Goal: Information Seeking & Learning: Learn about a topic

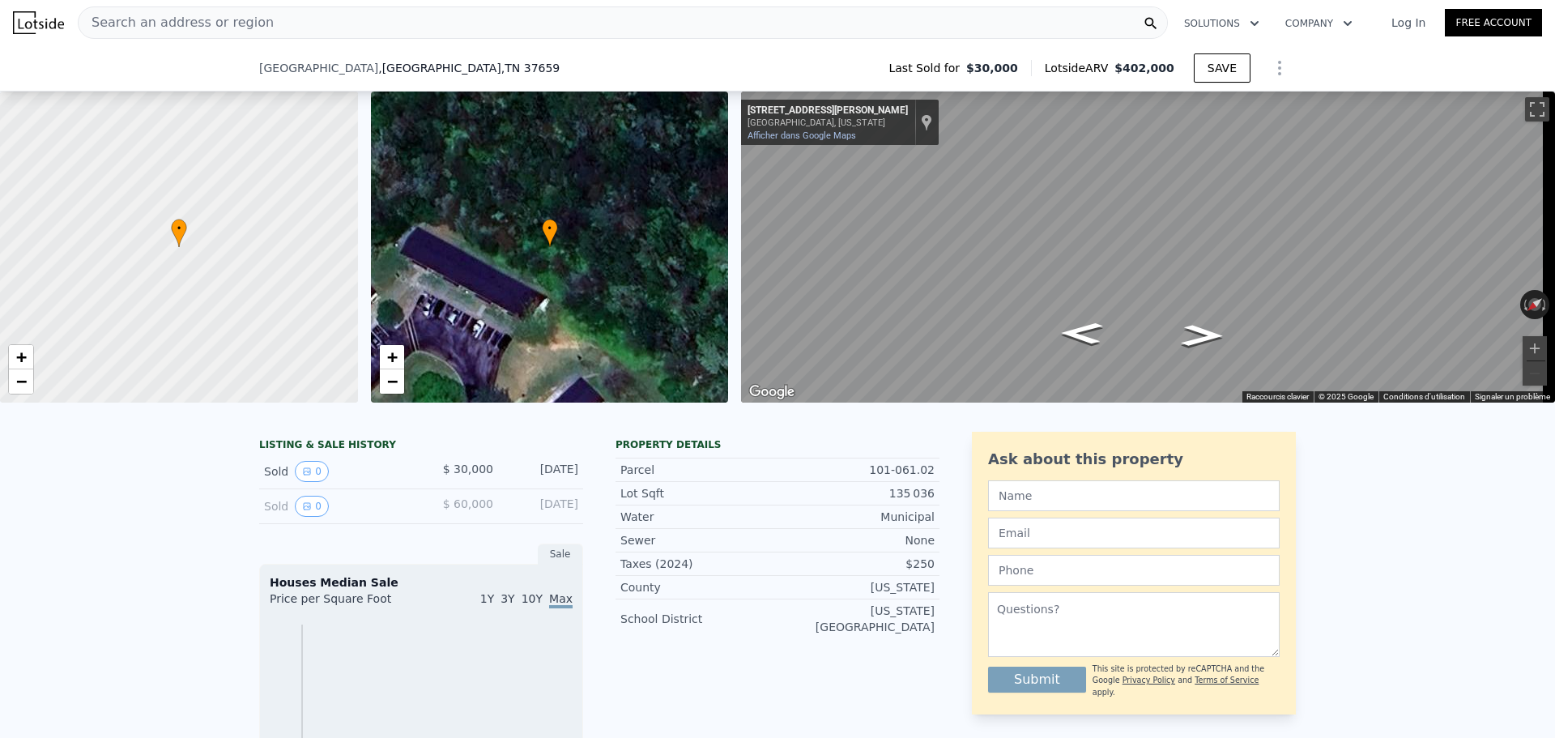
scroll to position [399, 0]
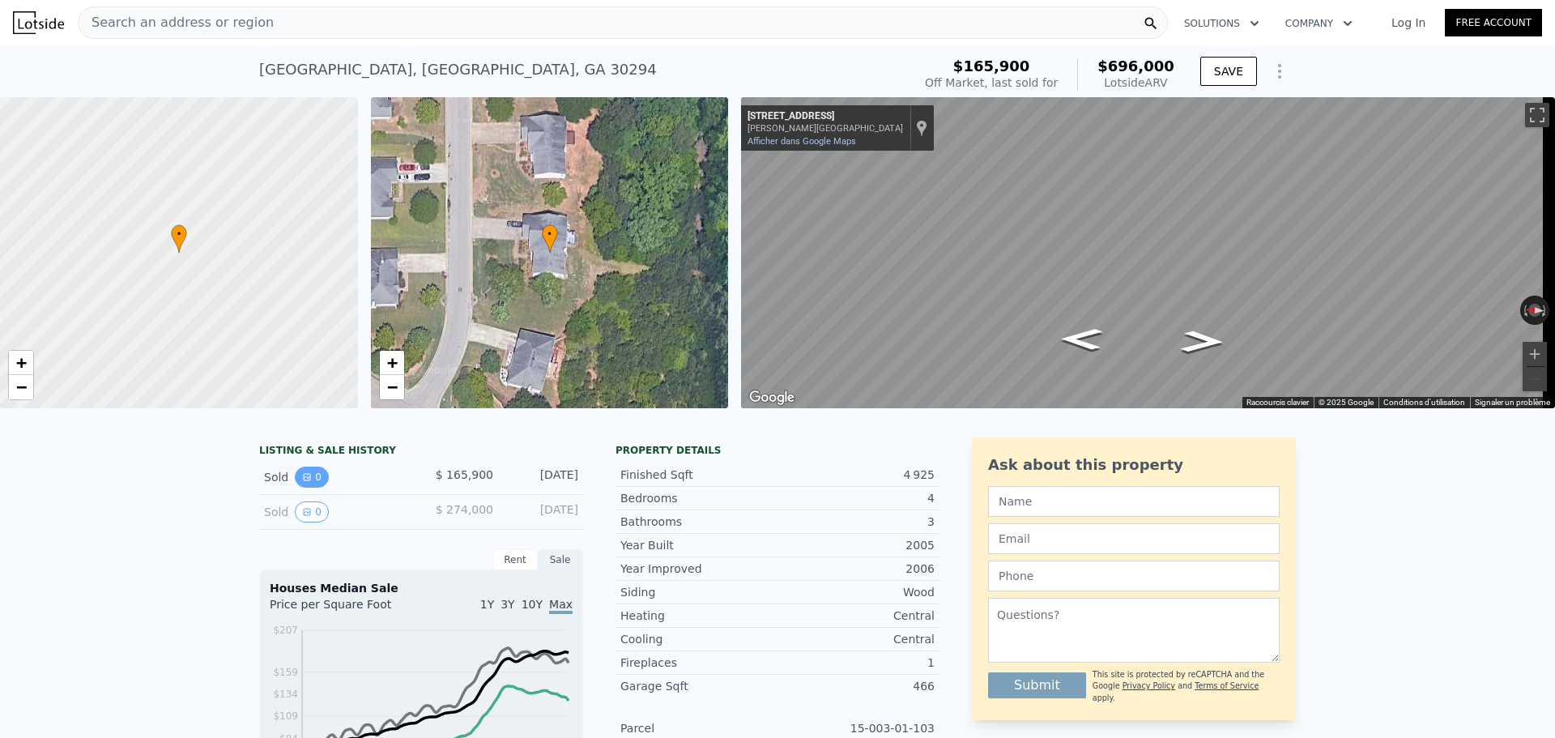
click at [304, 480] on icon "View historical data" at bounding box center [307, 477] width 6 height 6
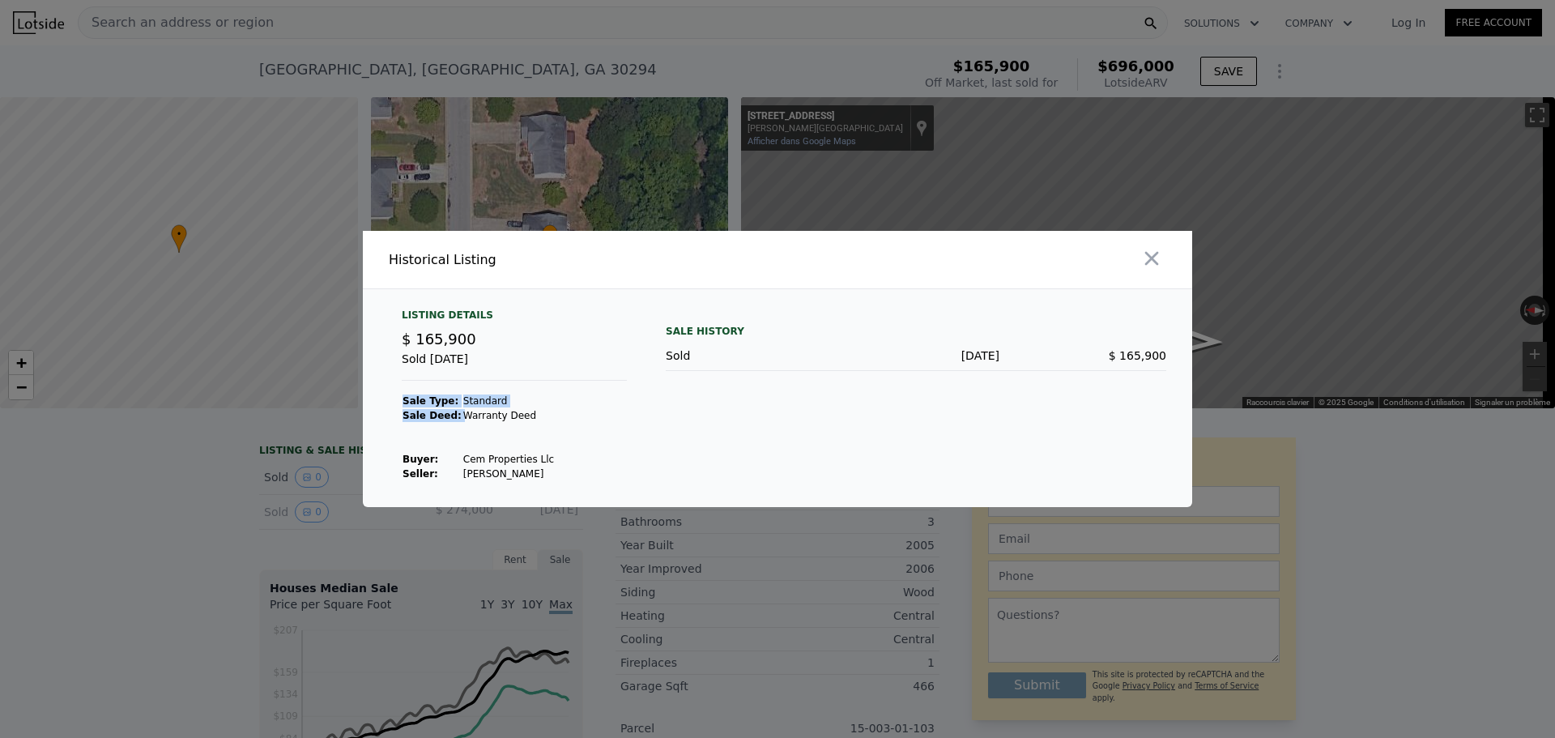
drag, startPoint x: 452, startPoint y: 416, endPoint x: 544, endPoint y: 418, distance: 92.4
click at [544, 418] on div "Listing Details $ 165,900 Sold [DATE] Sale Type: Standard Sale Deed: Warranty D…" at bounding box center [514, 395] width 251 height 173
click at [495, 417] on td "Warranty Deed" at bounding box center [509, 415] width 92 height 15
drag, startPoint x: 453, startPoint y: 459, endPoint x: 529, endPoint y: 458, distance: 76.2
click at [529, 458] on td "Cem Properties Llc" at bounding box center [509, 459] width 92 height 15
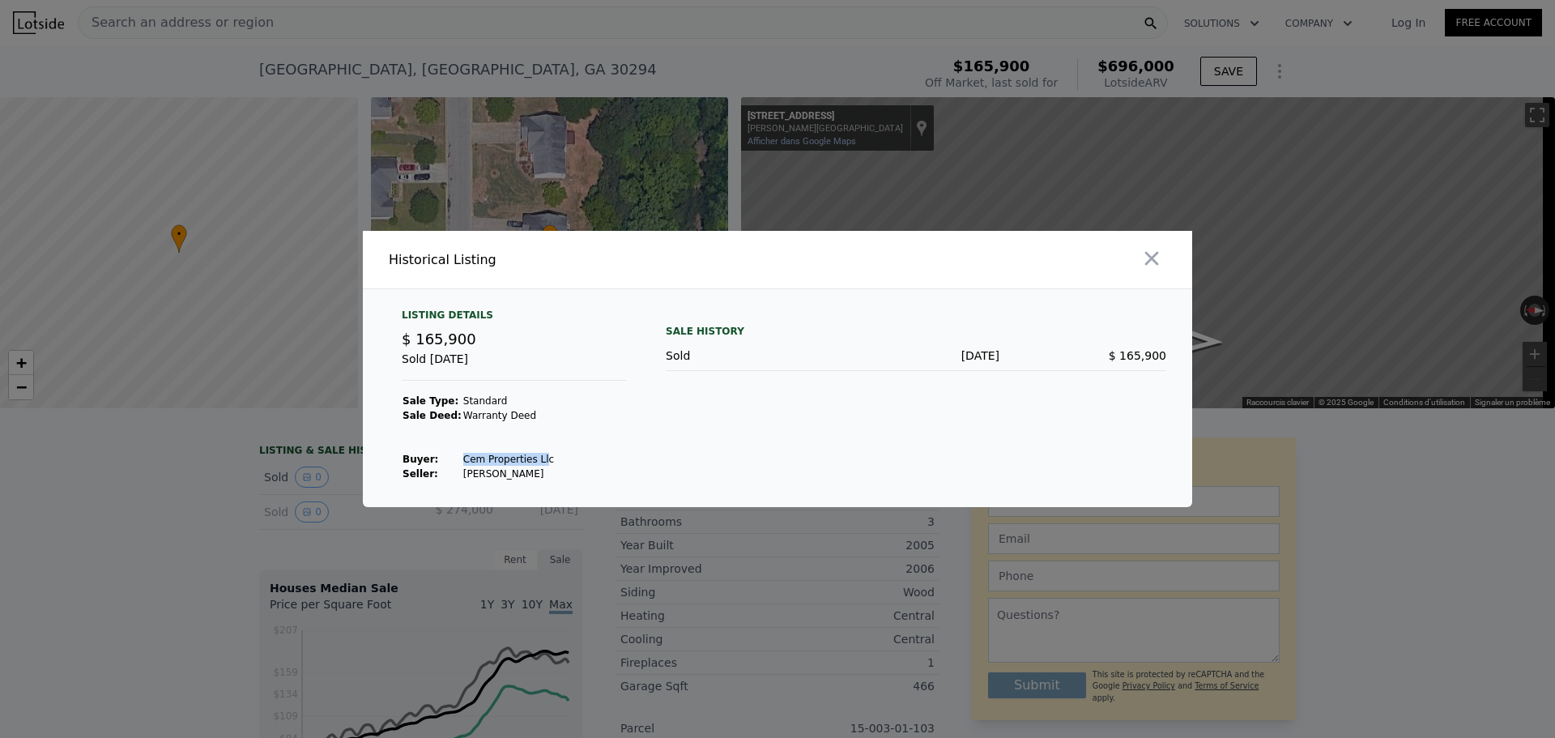
drag, startPoint x: 523, startPoint y: 458, endPoint x: 473, endPoint y: 458, distance: 50.2
click at [473, 458] on td "Cem Properties Llc" at bounding box center [509, 459] width 92 height 15
drag, startPoint x: 450, startPoint y: 458, endPoint x: 545, endPoint y: 458, distance: 94.8
click at [545, 458] on div "Listing Details $ 165,900 Sold [DATE] Sale Type: Standard Sale Deed: Warranty D…" at bounding box center [514, 395] width 251 height 173
click at [505, 460] on td "Cem Properties Llc" at bounding box center [509, 459] width 92 height 15
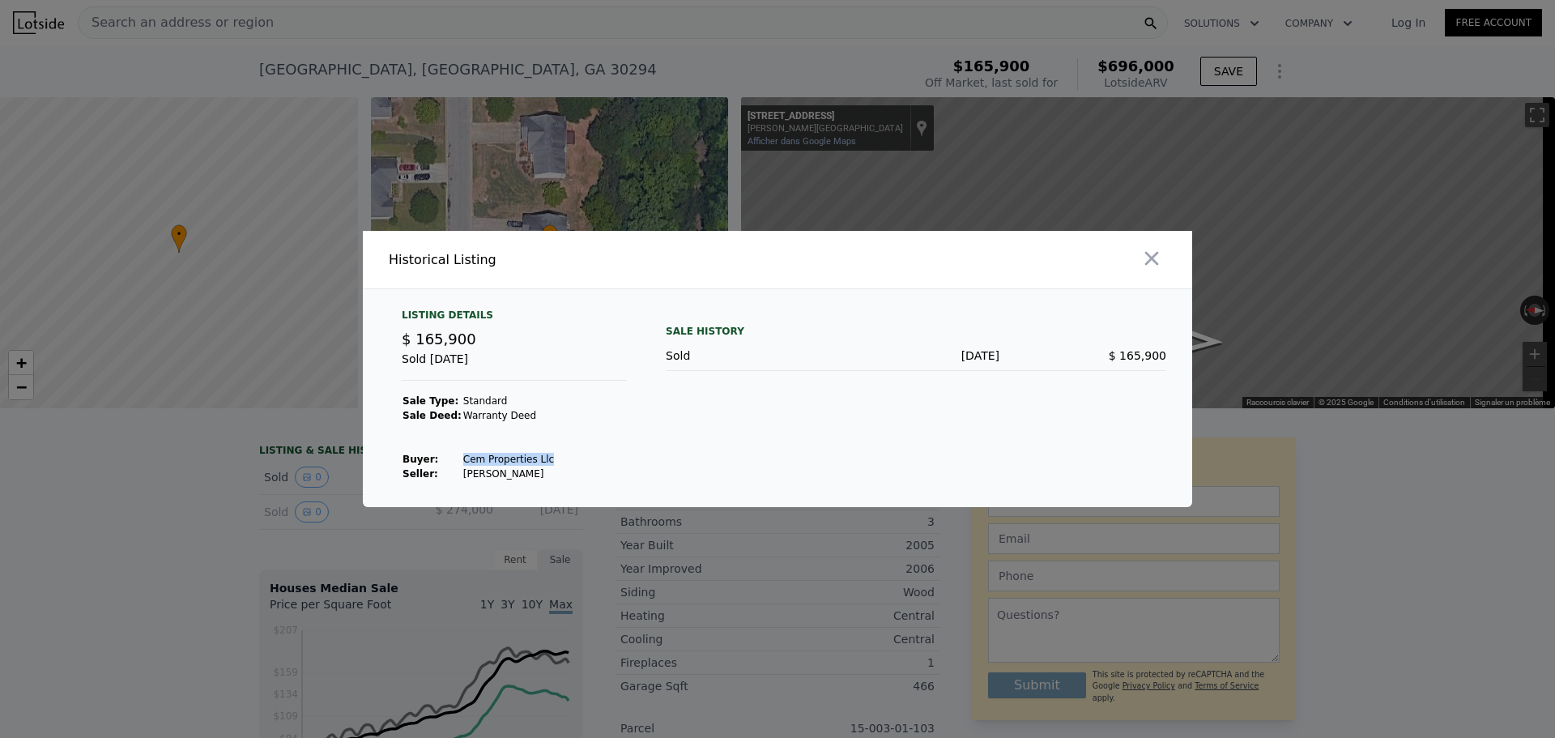
drag, startPoint x: 531, startPoint y: 460, endPoint x: 450, endPoint y: 458, distance: 81.0
click at [463, 458] on td "Cem Properties Llc" at bounding box center [509, 459] width 92 height 15
drag, startPoint x: 450, startPoint y: 477, endPoint x: 532, endPoint y: 475, distance: 81.8
click at [532, 475] on td "[PERSON_NAME]" at bounding box center [509, 474] width 92 height 15
click at [233, 467] on div at bounding box center [777, 369] width 1555 height 738
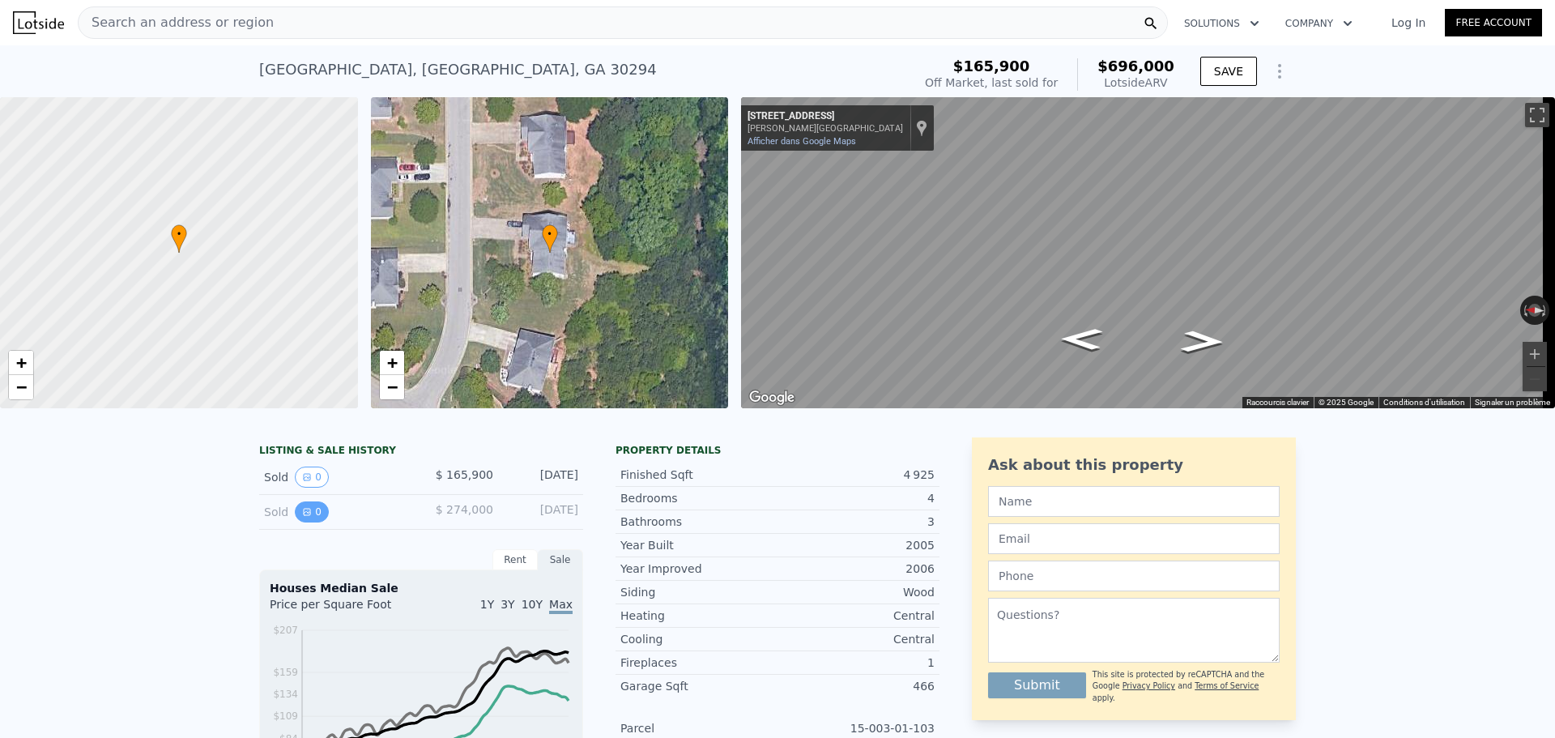
click at [304, 515] on icon "View historical data" at bounding box center [307, 512] width 6 height 6
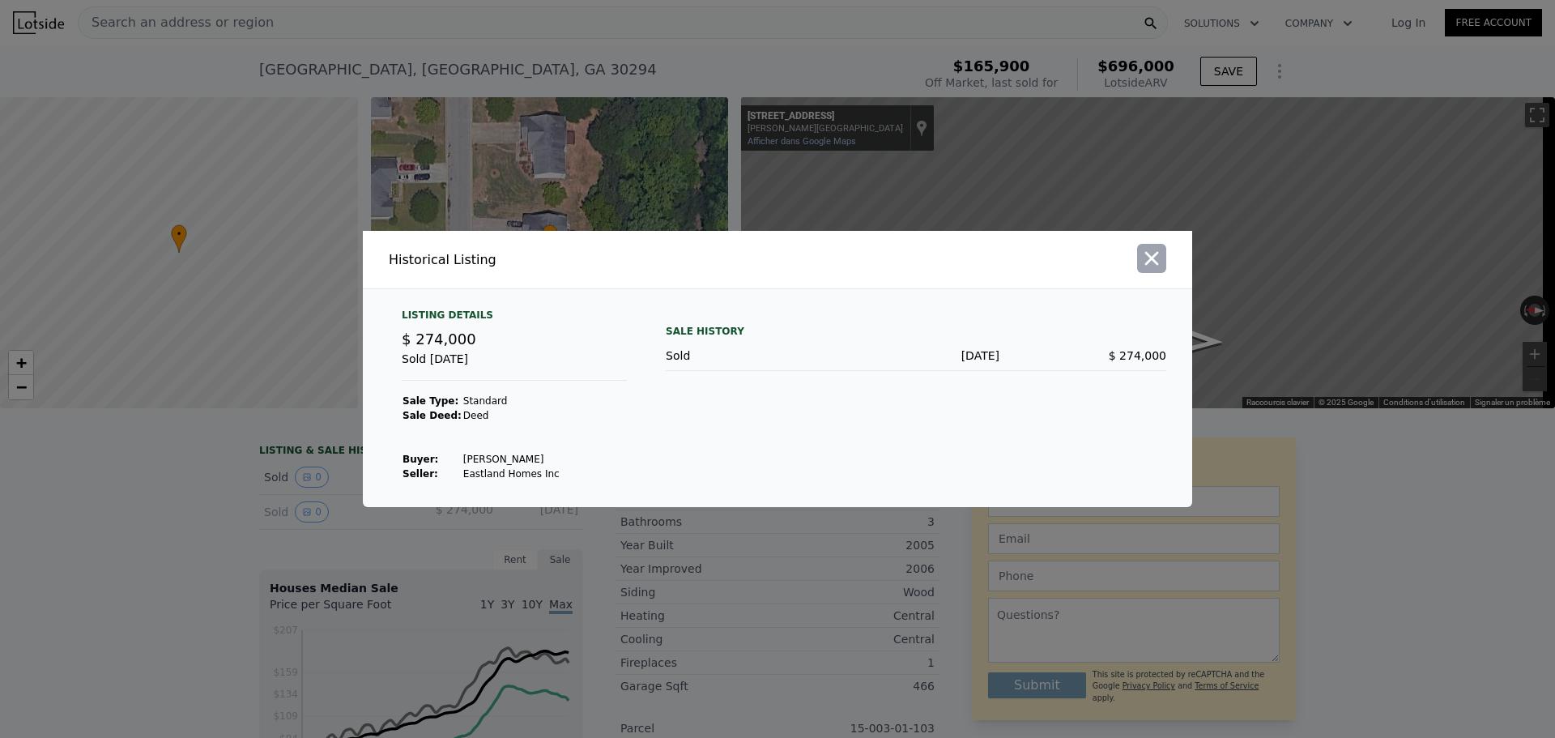
click at [1160, 268] on icon "button" at bounding box center [1151, 258] width 23 height 23
